Goal: Task Accomplishment & Management: Complete application form

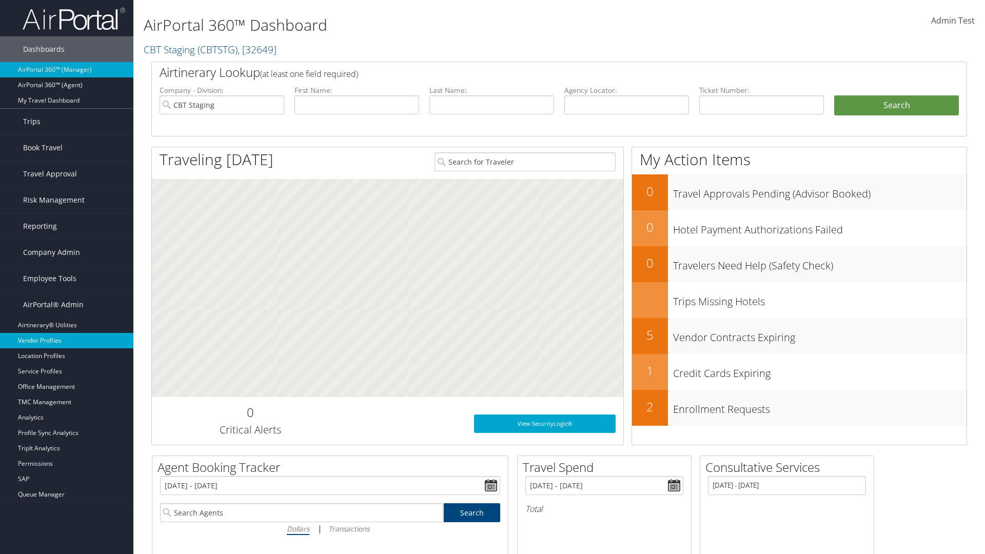
click at [67, 341] on link "Vendor Profiles" at bounding box center [66, 340] width 133 height 15
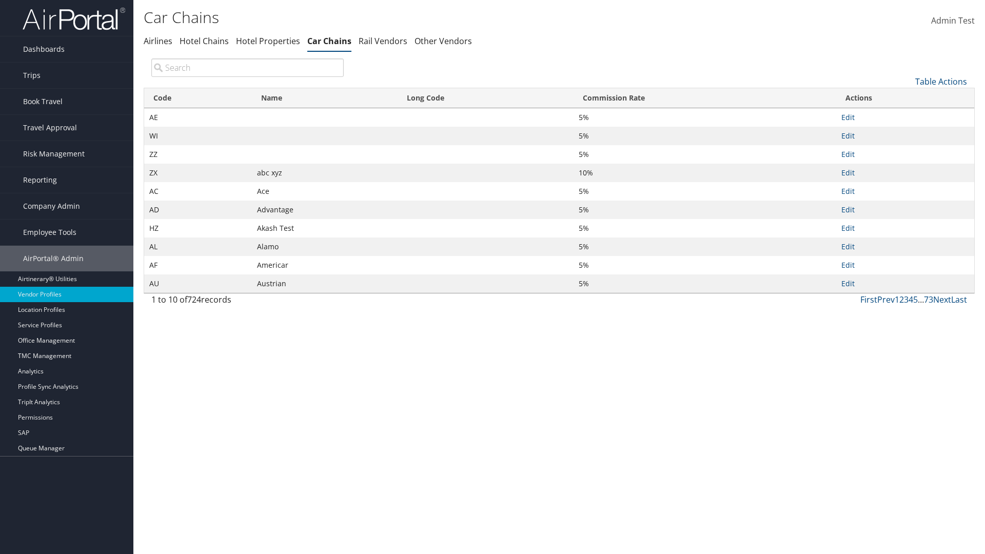
click at [941, 81] on link "Table Actions" at bounding box center [941, 81] width 52 height 11
click at [906, 97] on link "New Record" at bounding box center [906, 97] width 135 height 17
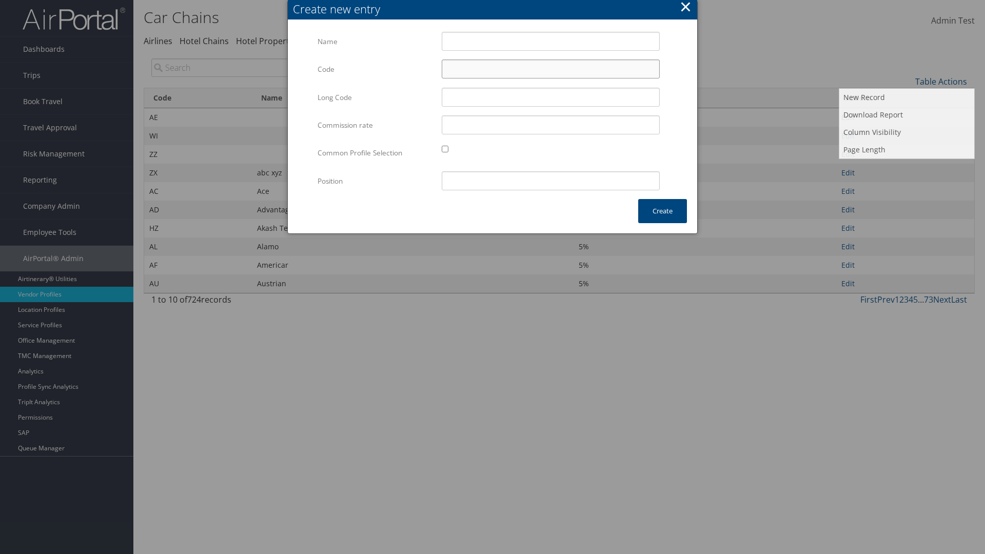
click at [550, 69] on input "Code" at bounding box center [551, 69] width 218 height 19
type input "}O"
click at [550, 41] on input "Test" at bounding box center [551, 41] width 218 height 19
type input "Test"
type input "test"
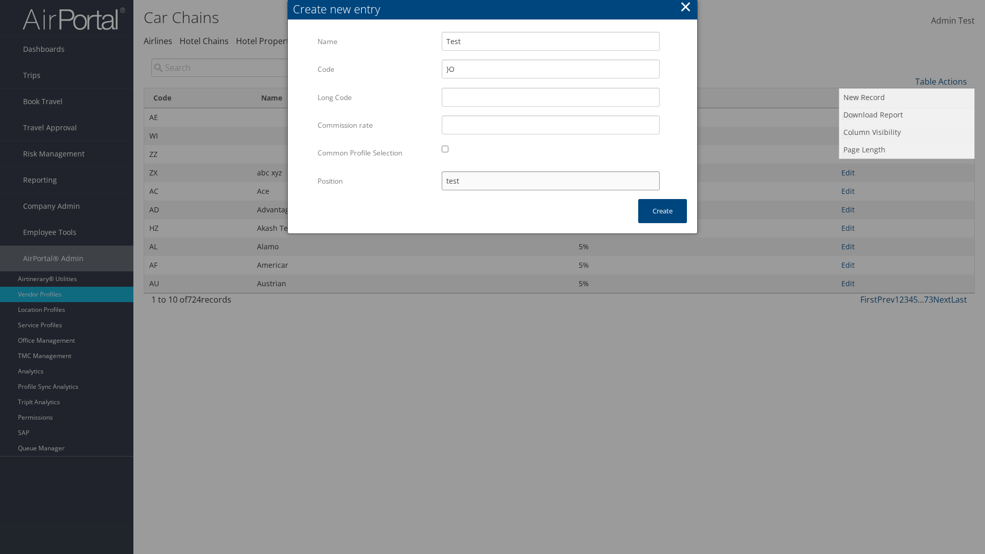
type input "}O"
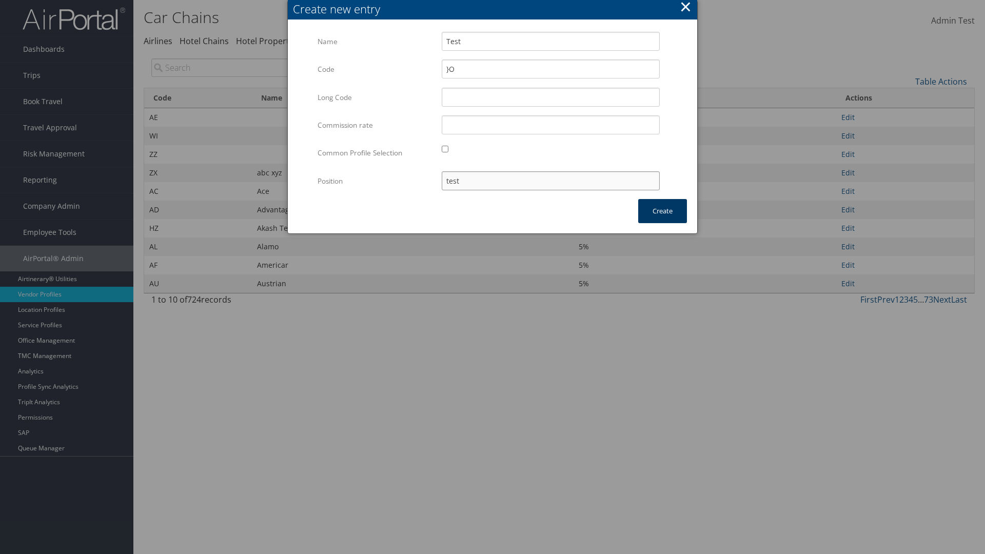
type input "test"
click at [662, 211] on button "Create" at bounding box center [662, 211] width 49 height 24
type input "Test"
